Goal: Find specific page/section: Find specific page/section

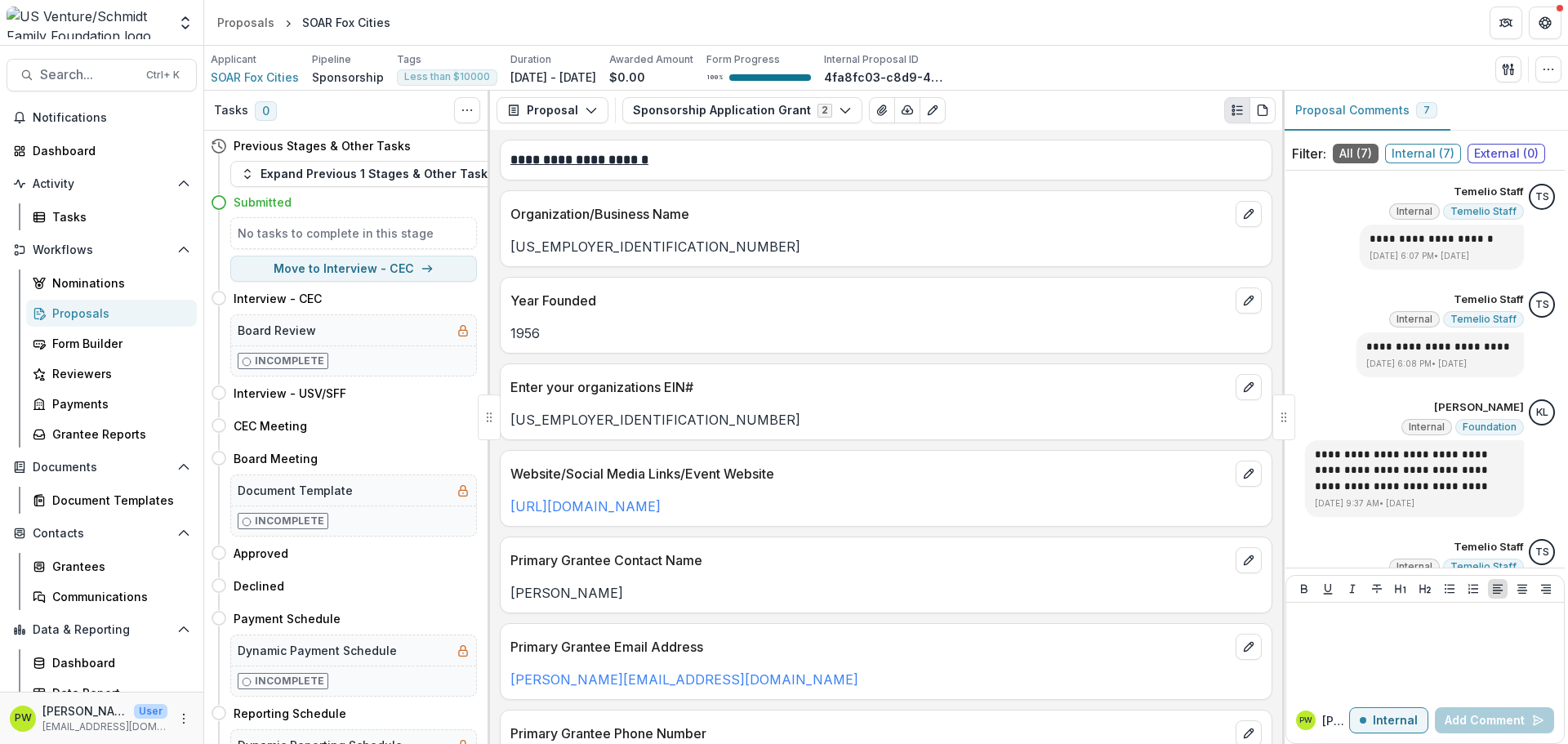
scroll to position [175, 0]
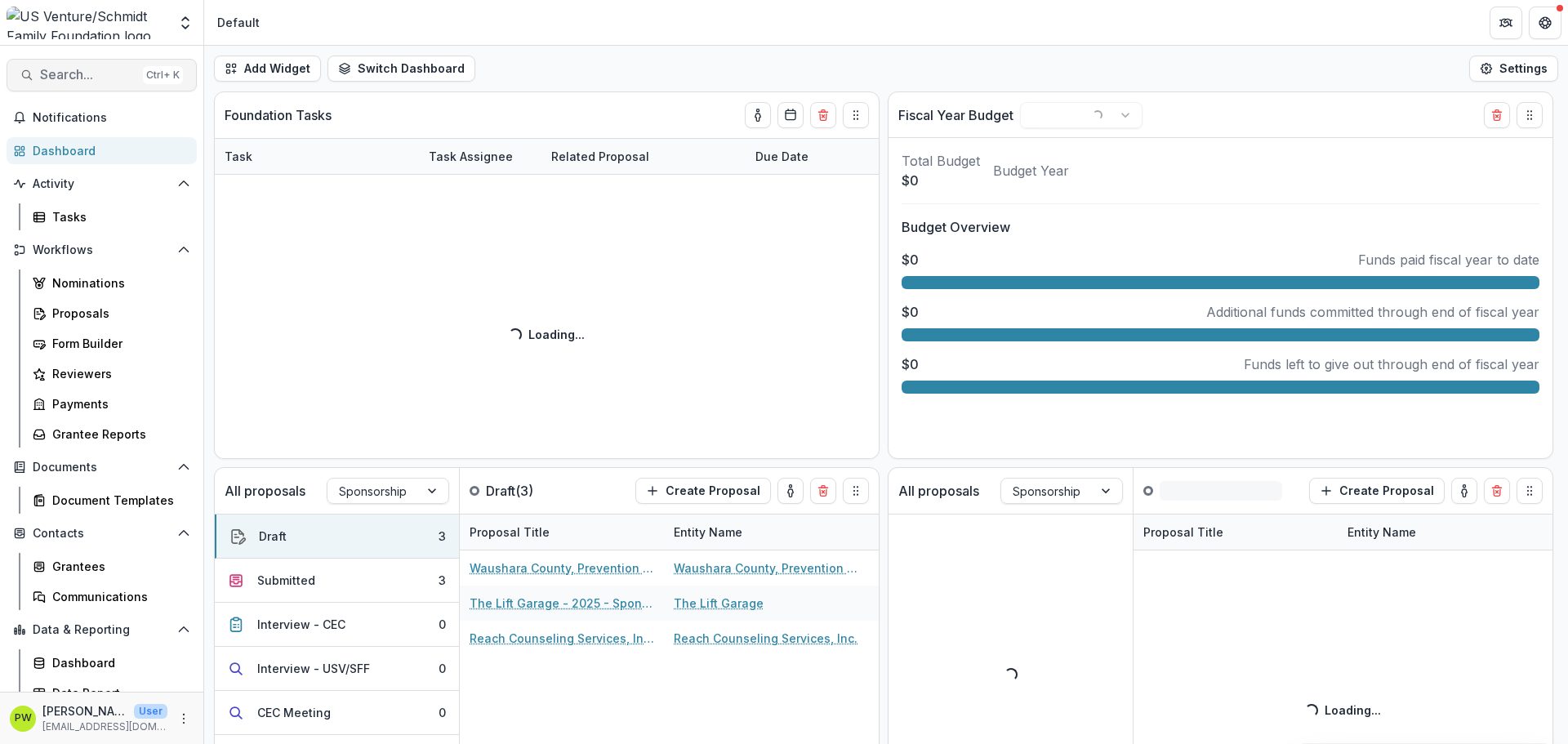
click at [101, 80] on span "Search..." at bounding box center [89, 75] width 97 height 16
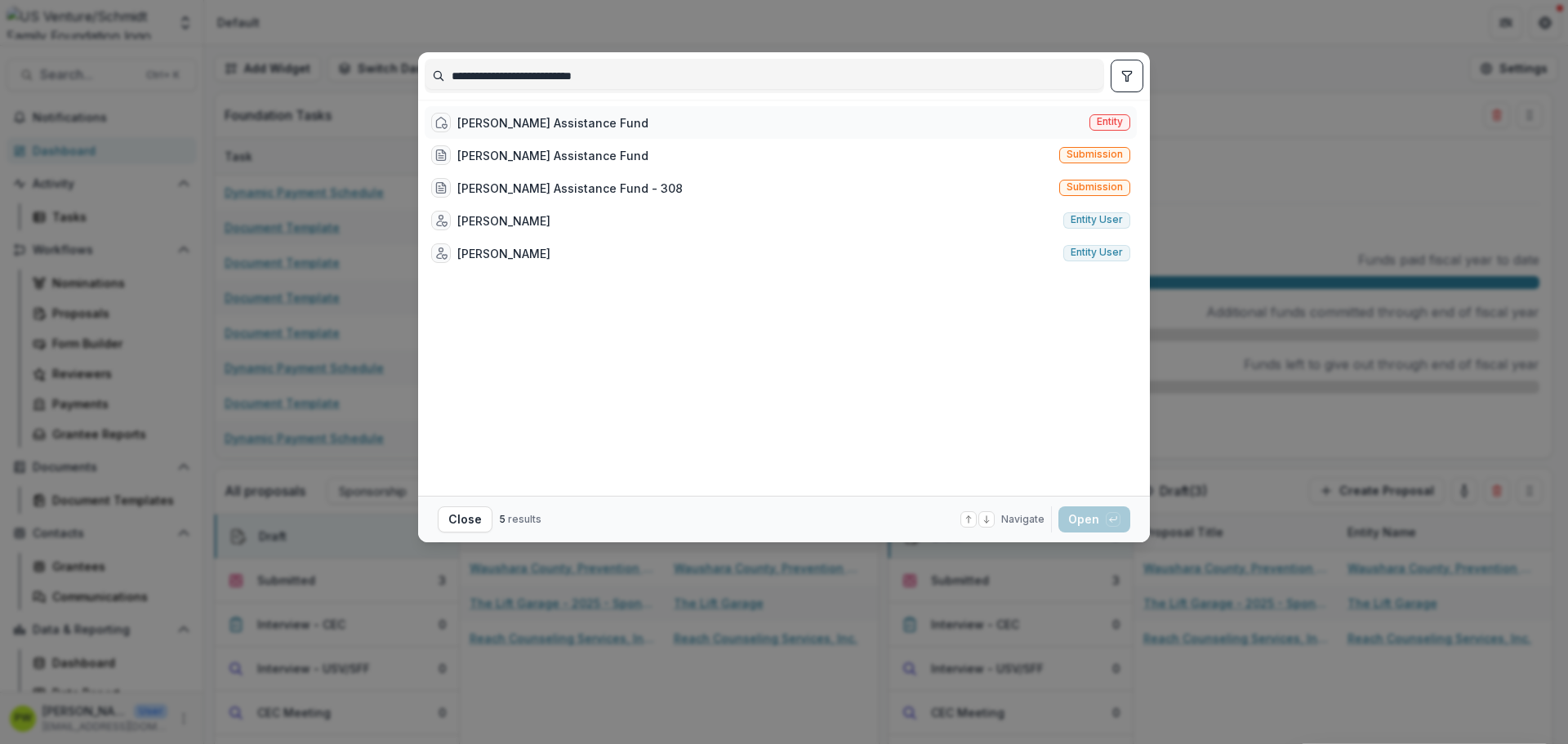
type input "**********"
click at [561, 121] on div "Bruce T Halle Assistance Fund" at bounding box center [552, 123] width 191 height 18
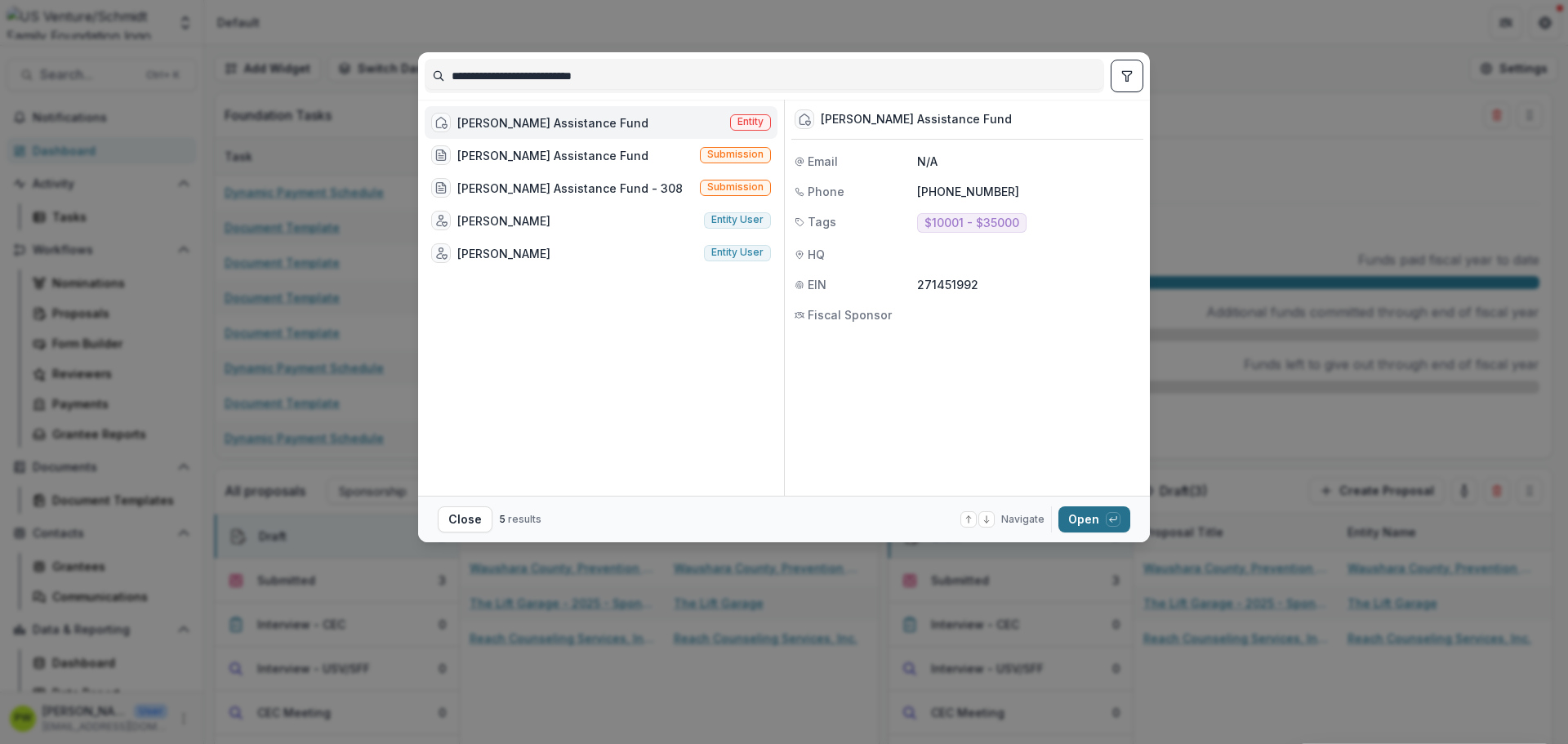
click at [1107, 520] on div "button" at bounding box center [1112, 519] width 15 height 15
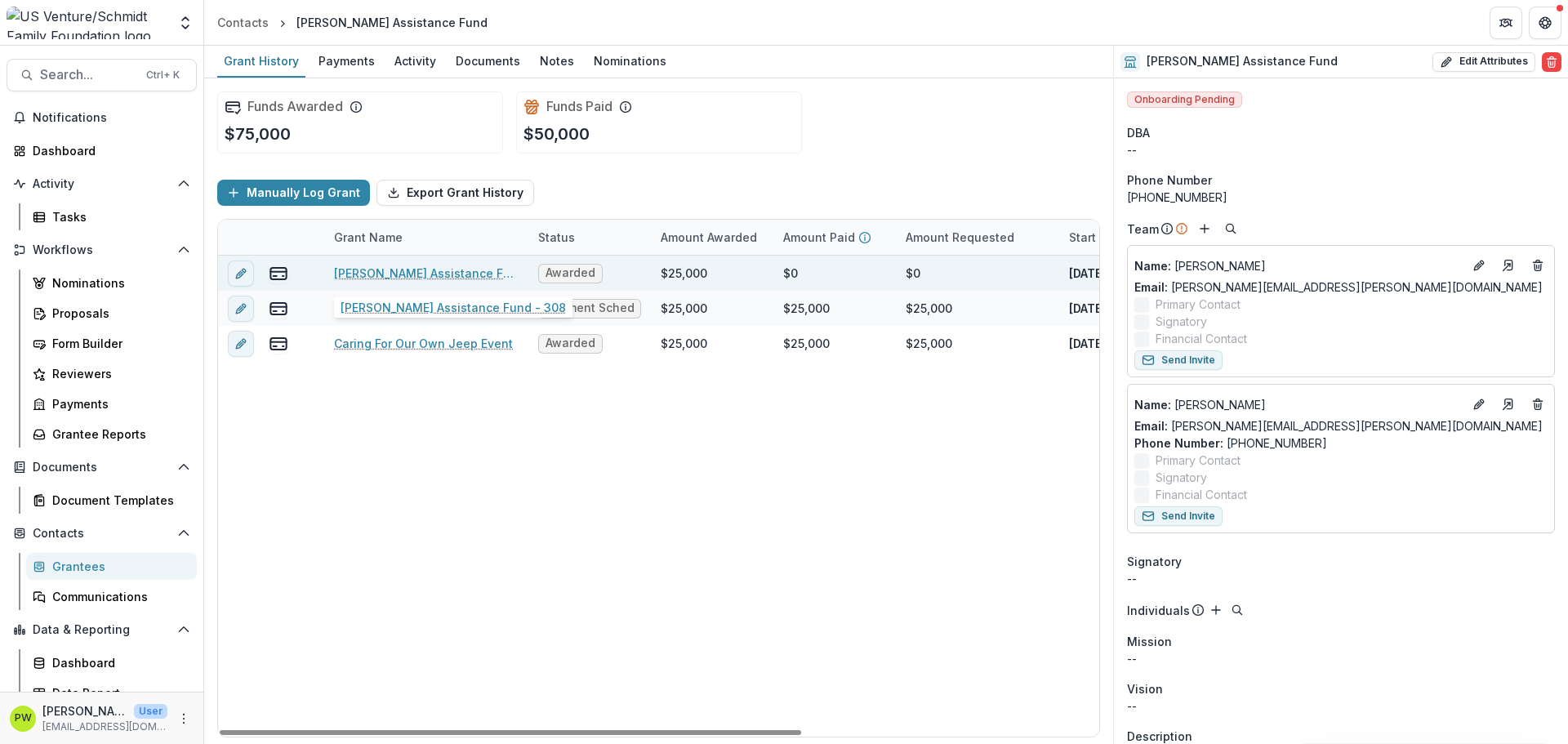
click at [444, 271] on link "Bruce T Halle Assistance Fund - 308" at bounding box center [426, 273] width 184 height 18
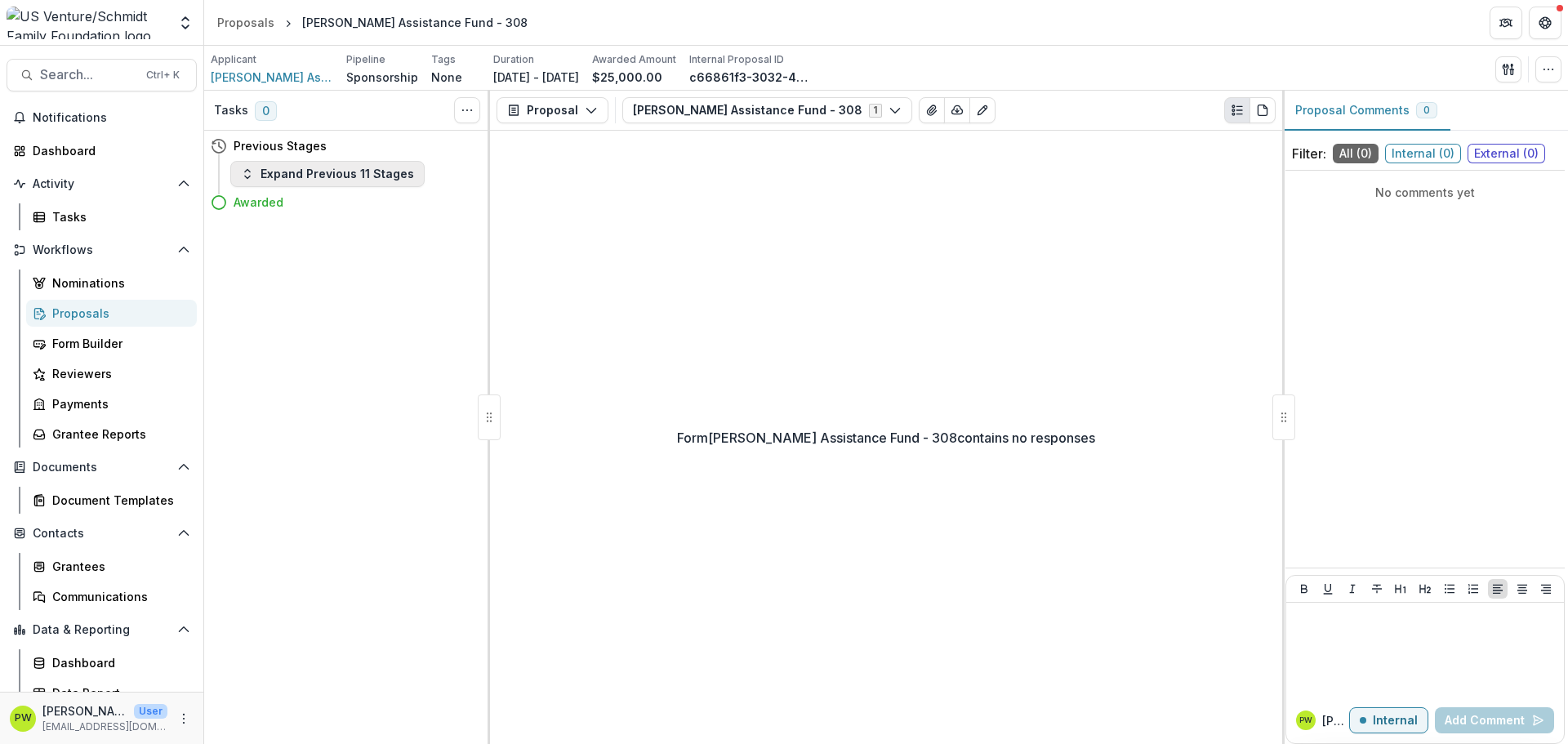
click at [306, 170] on button "Expand Previous 11 Stages" at bounding box center [327, 174] width 194 height 26
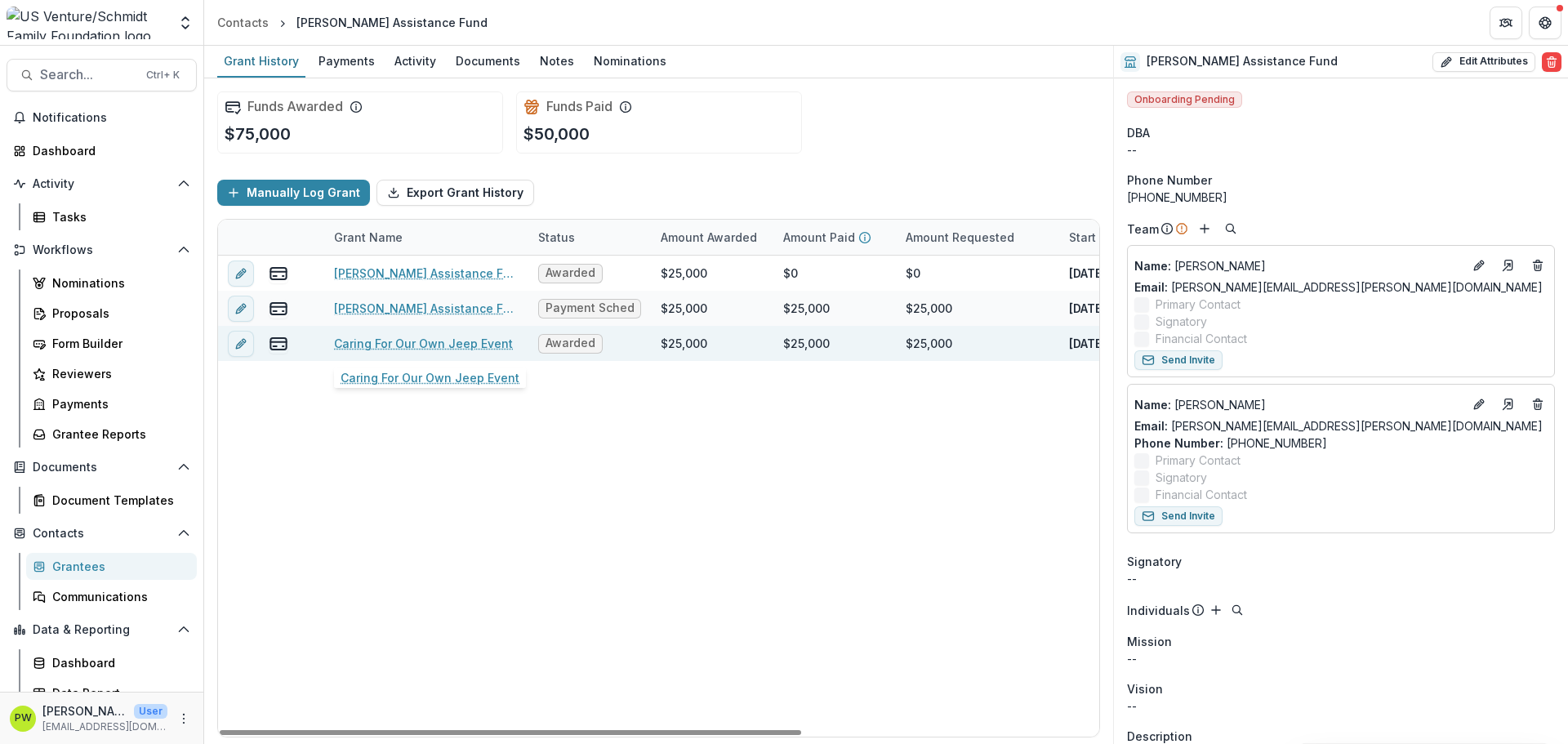
click at [401, 349] on link "Caring For Our Own Jeep Event" at bounding box center [423, 343] width 179 height 18
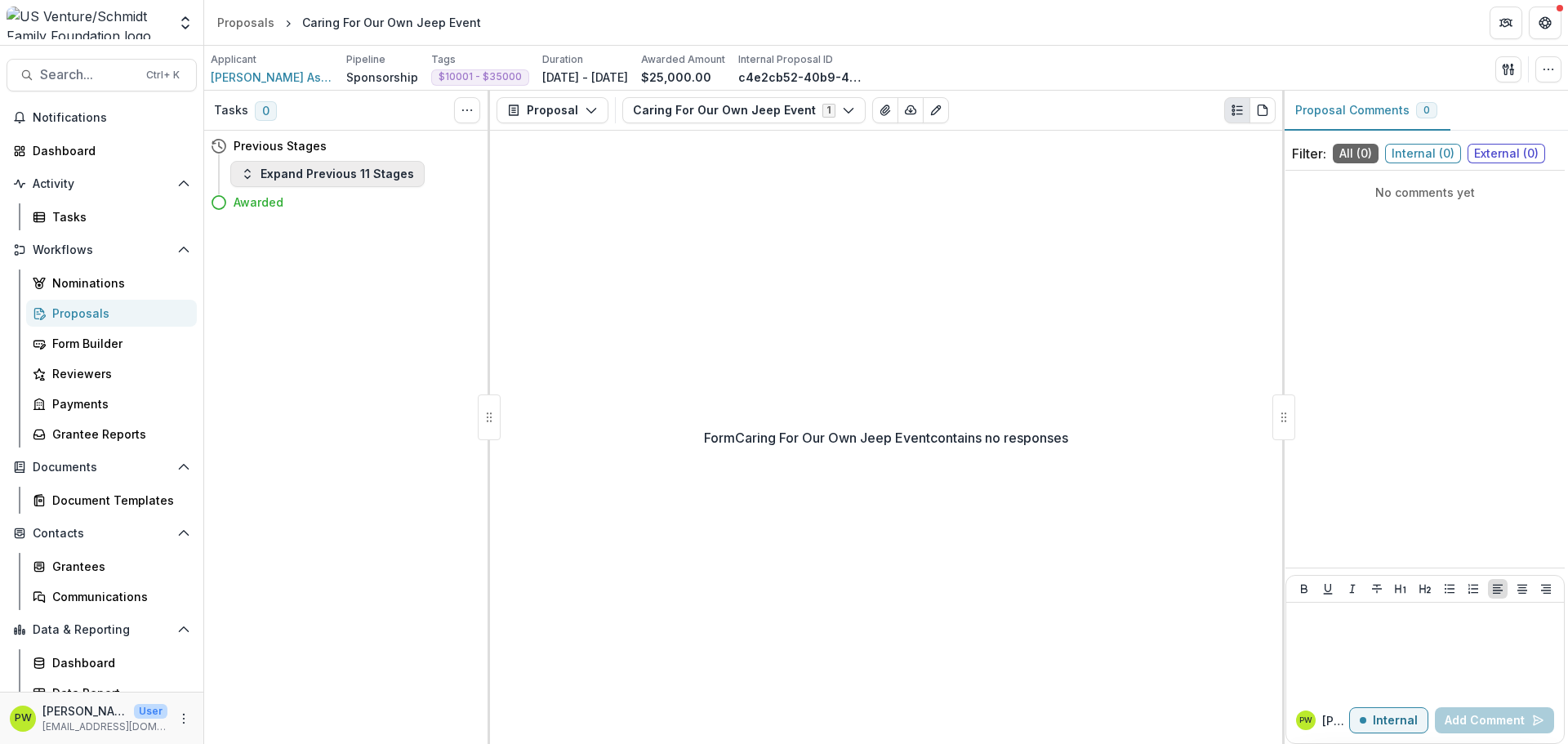
click at [289, 183] on button "Expand Previous 11 Stages" at bounding box center [327, 174] width 194 height 26
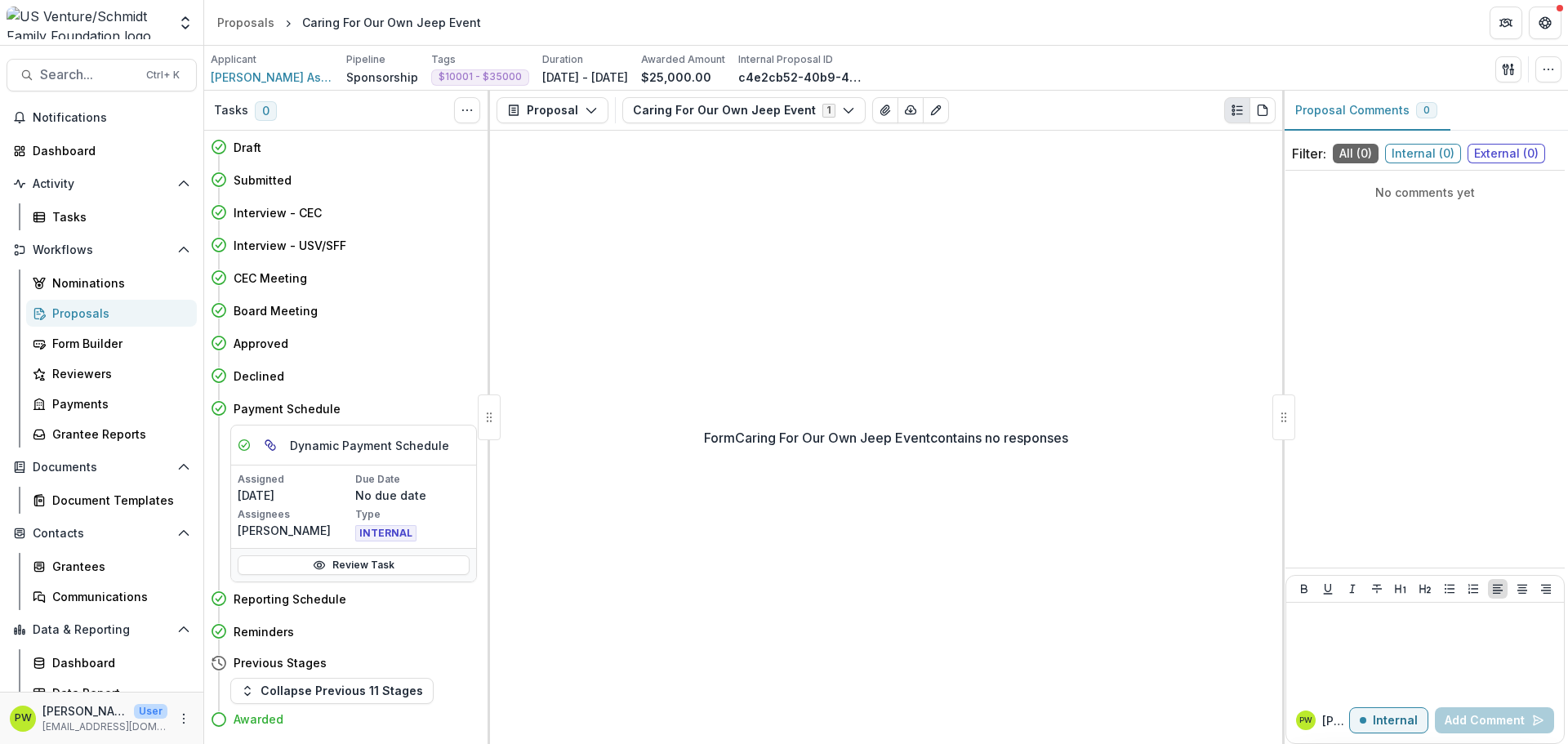
click at [117, 310] on div "Proposals" at bounding box center [118, 314] width 132 height 18
